Goal: Find specific page/section: Find specific page/section

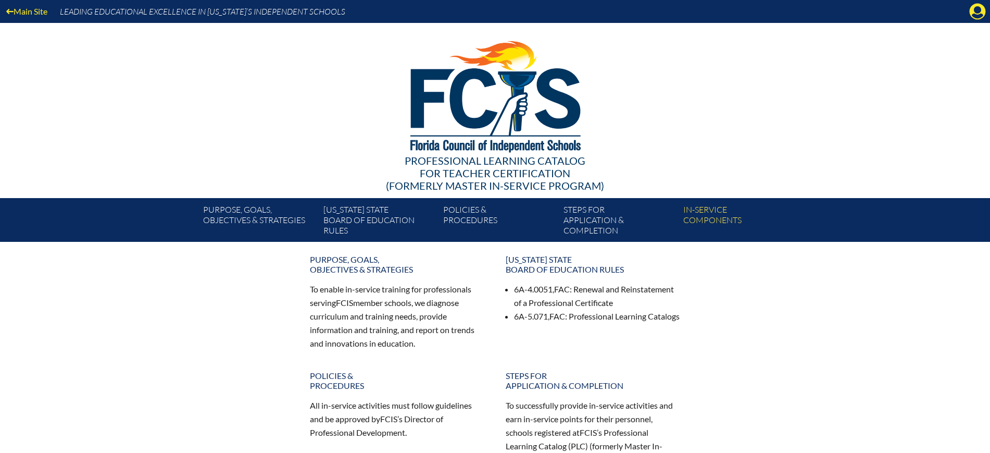
click at [976, 15] on icon "Manage Account" at bounding box center [977, 11] width 17 height 17
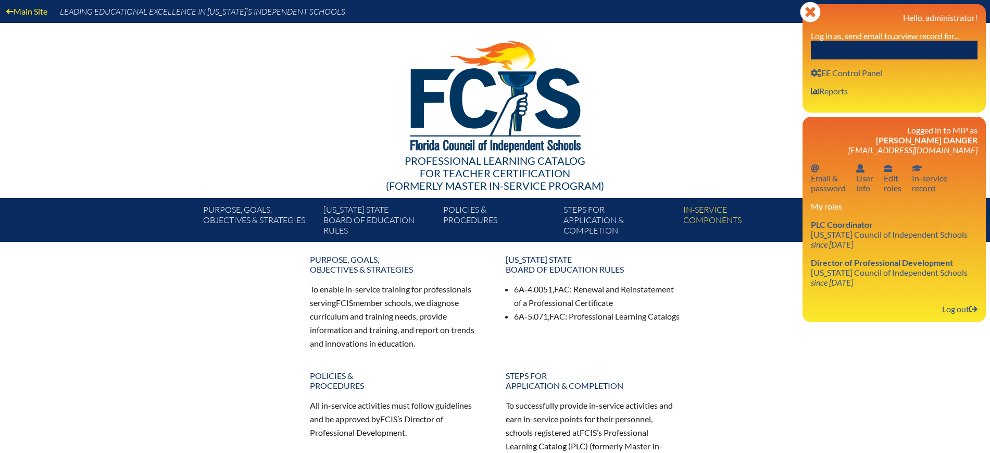
click at [942, 42] on input "text" at bounding box center [894, 50] width 167 height 19
paste input "[PERSON_NAME]"
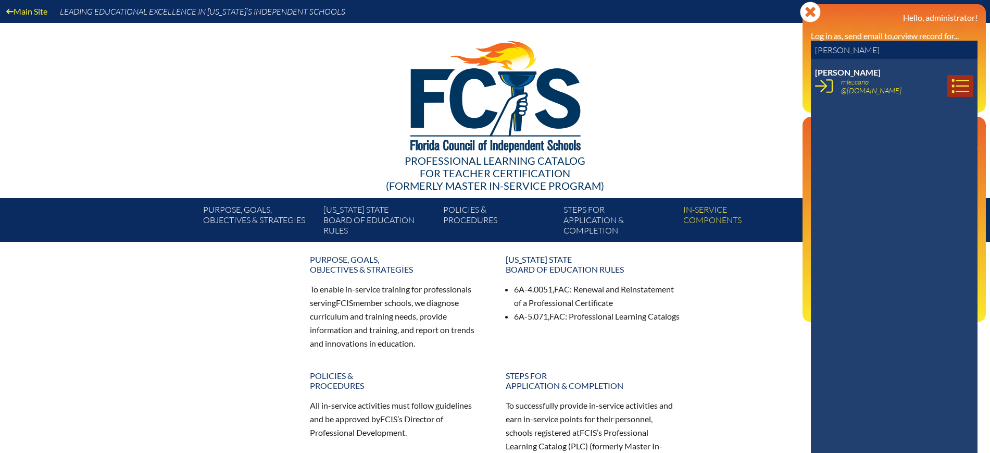
type input "[PERSON_NAME]"
click at [954, 82] on icon at bounding box center [961, 86] width 18 height 18
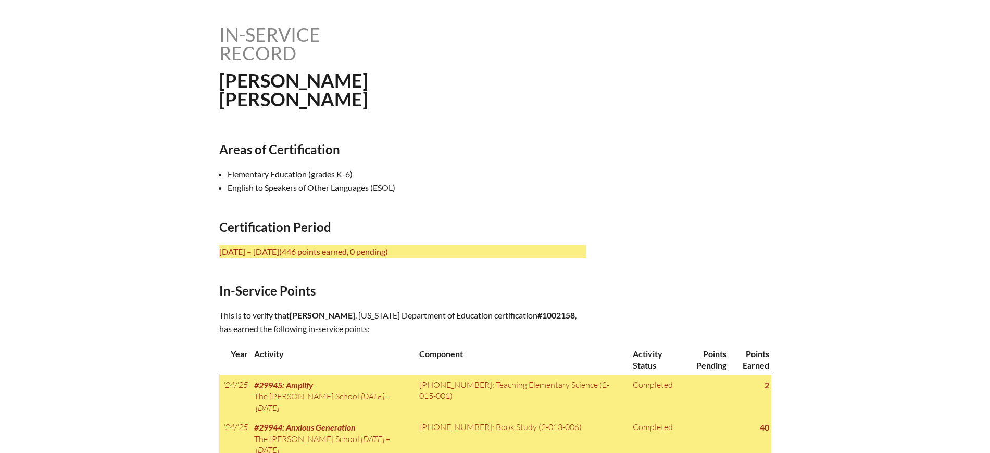
scroll to position [326, 0]
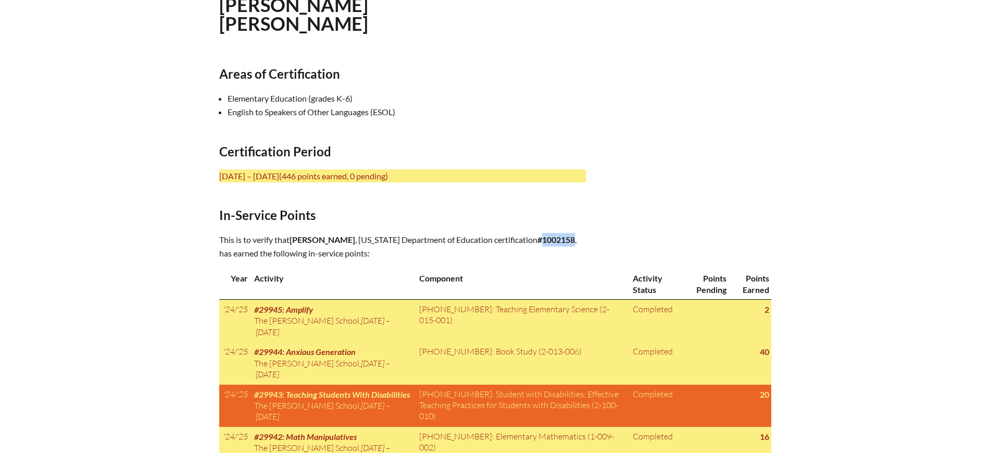
drag, startPoint x: 425, startPoint y: 251, endPoint x: 513, endPoint y: 101, distance: 173.7
click at [393, 256] on p "This is to verify that Melissa Rose Lezcano , Florida Department of Education c…" at bounding box center [402, 246] width 367 height 27
copy b "1002158"
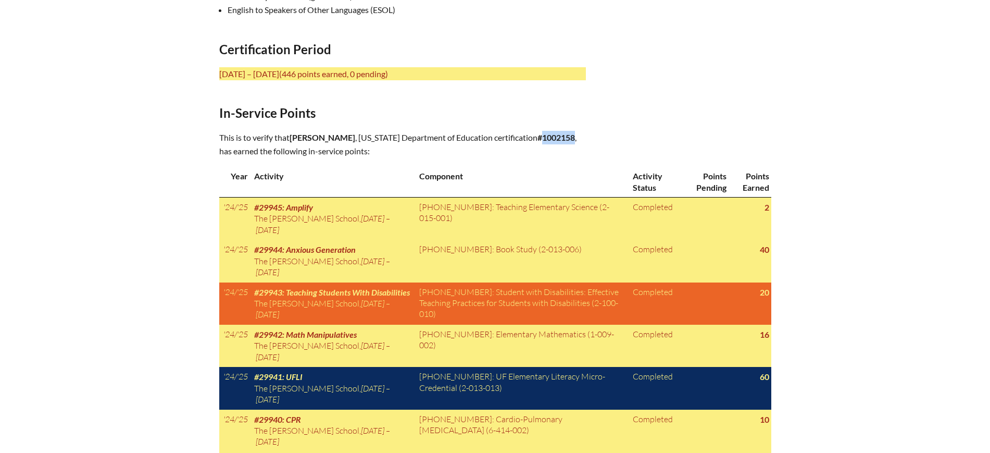
scroll to position [391, 0]
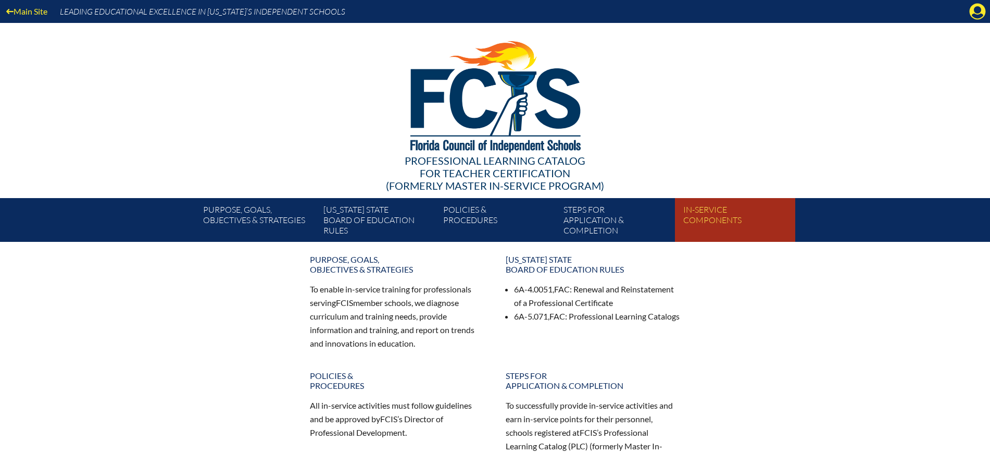
click at [713, 213] on link "In-service components" at bounding box center [739, 222] width 120 height 40
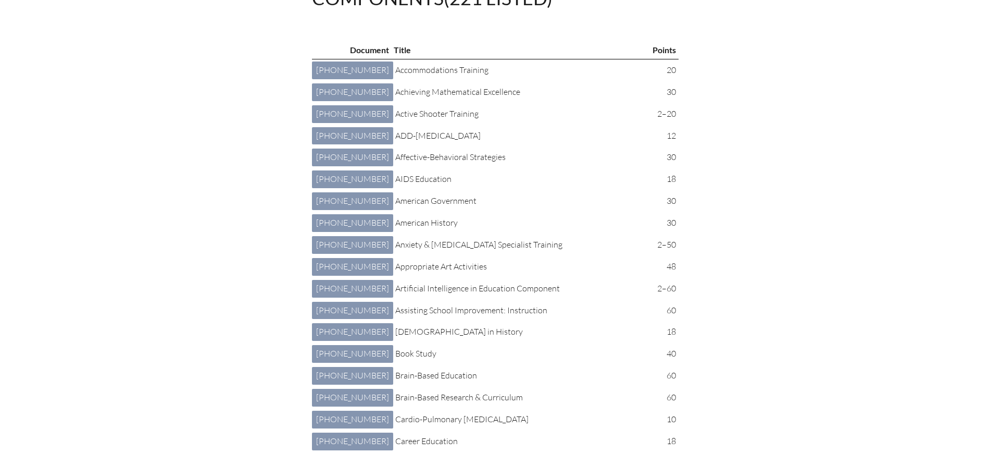
scroll to position [195, 0]
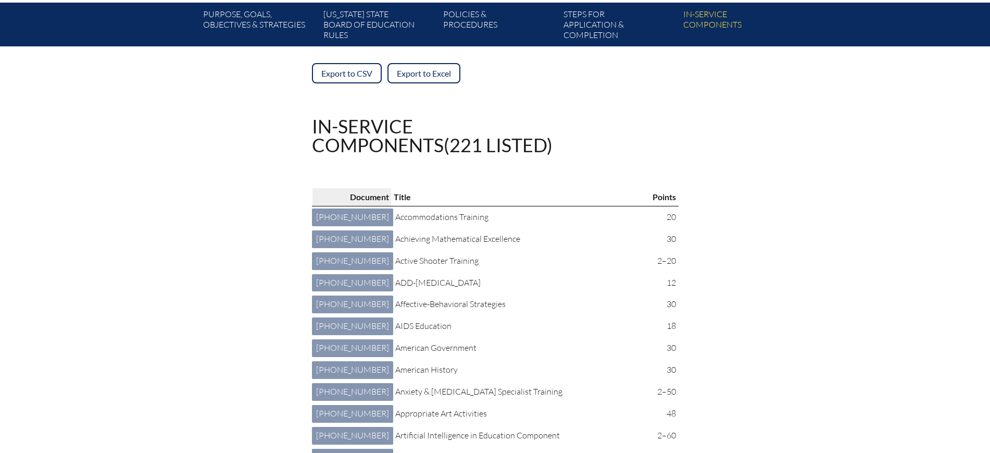
click at [323, 199] on p "Document" at bounding box center [352, 197] width 74 height 14
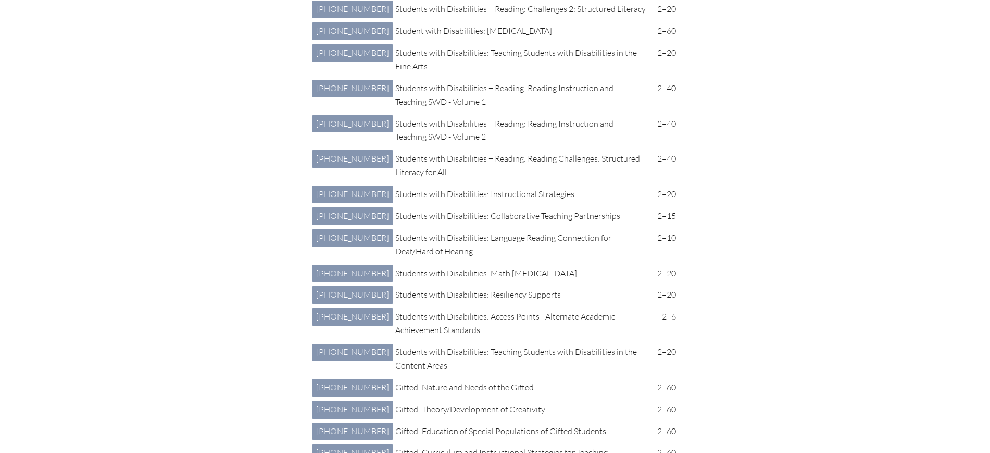
scroll to position [2539, 0]
